Goal: Transaction & Acquisition: Purchase product/service

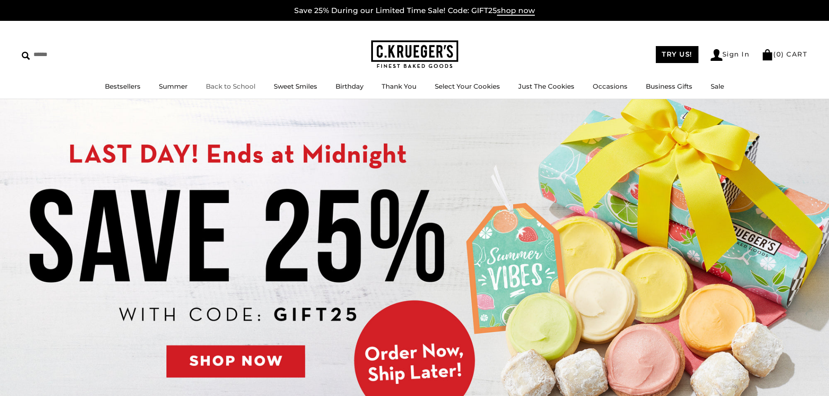
click at [230, 84] on link "Back to School" at bounding box center [231, 86] width 50 height 8
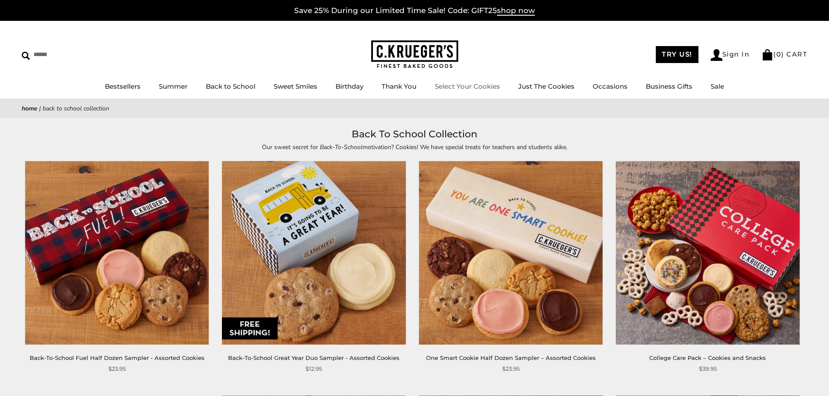
click at [457, 89] on link "Select Your Cookies" at bounding box center [467, 86] width 65 height 8
